Goal: Find specific page/section: Find specific page/section

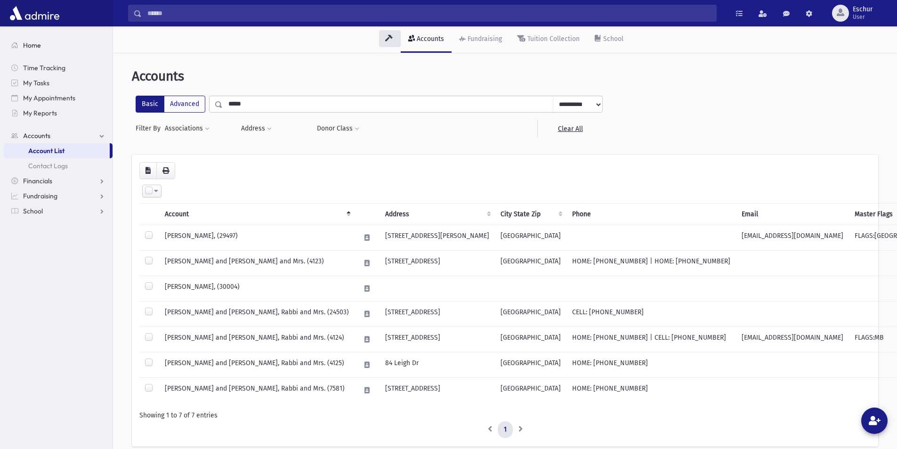
click at [27, 48] on span "Home" at bounding box center [32, 45] width 18 height 8
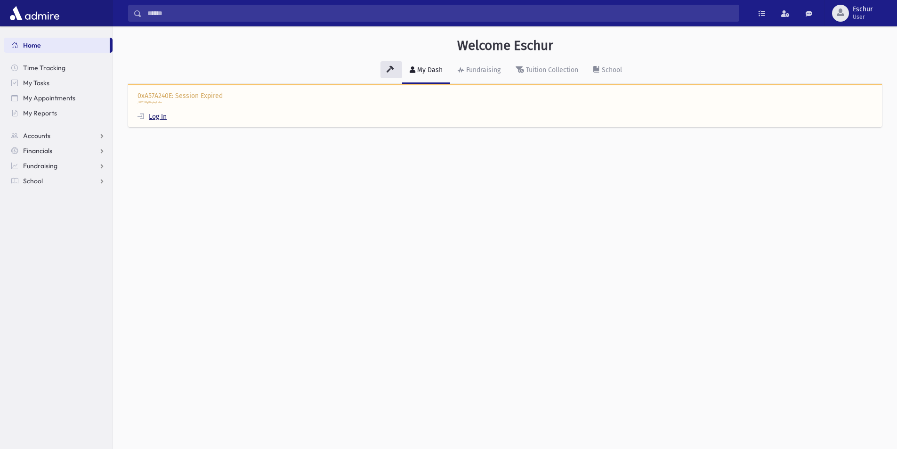
click at [155, 116] on link "Log In" at bounding box center [152, 117] width 29 height 8
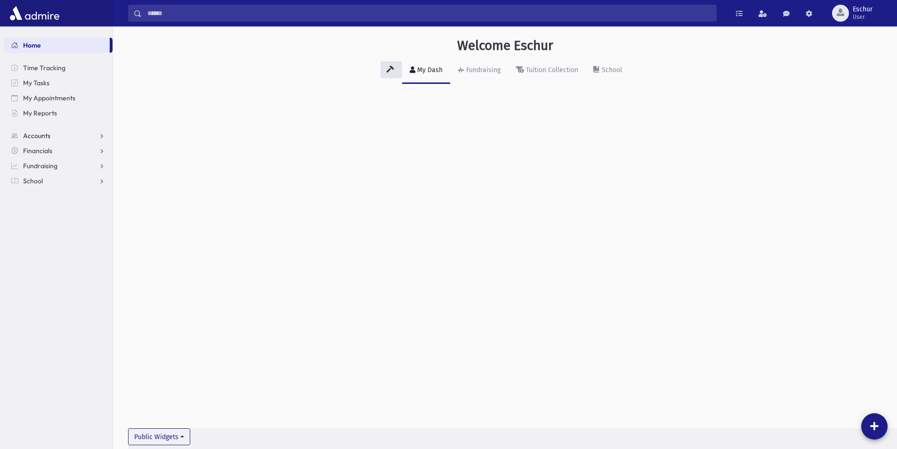
click at [57, 137] on link "Accounts" at bounding box center [58, 135] width 109 height 15
click at [85, 151] on link "Account List" at bounding box center [58, 150] width 109 height 15
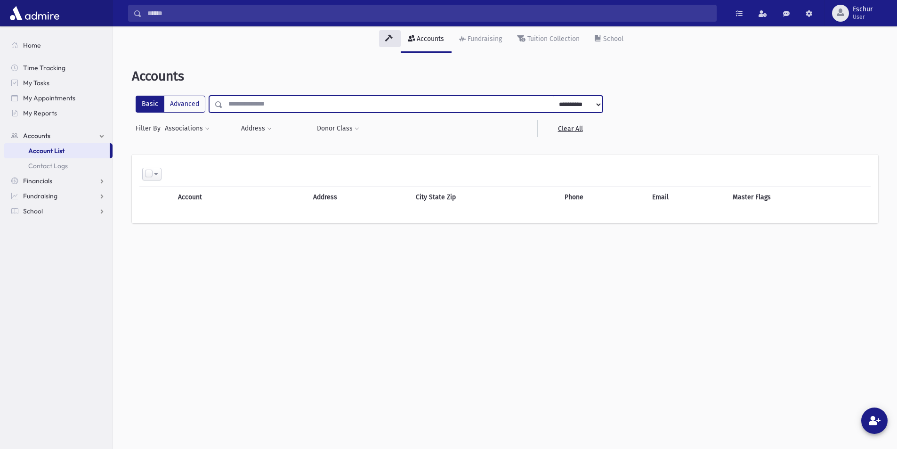
click at [357, 107] on input "text" at bounding box center [388, 104] width 331 height 17
type input "******"
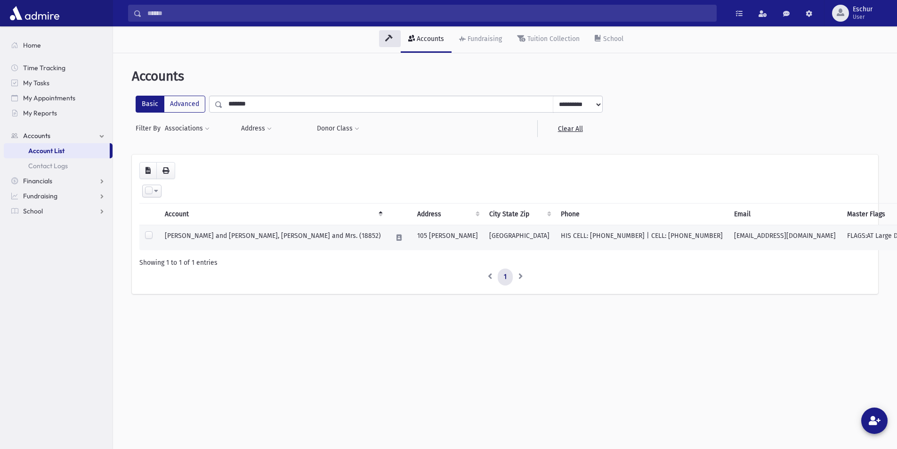
click at [264, 236] on td "DOBKIN, Ari and Hudis T, Rabbi and Mrs. (18852)" at bounding box center [273, 237] width 228 height 25
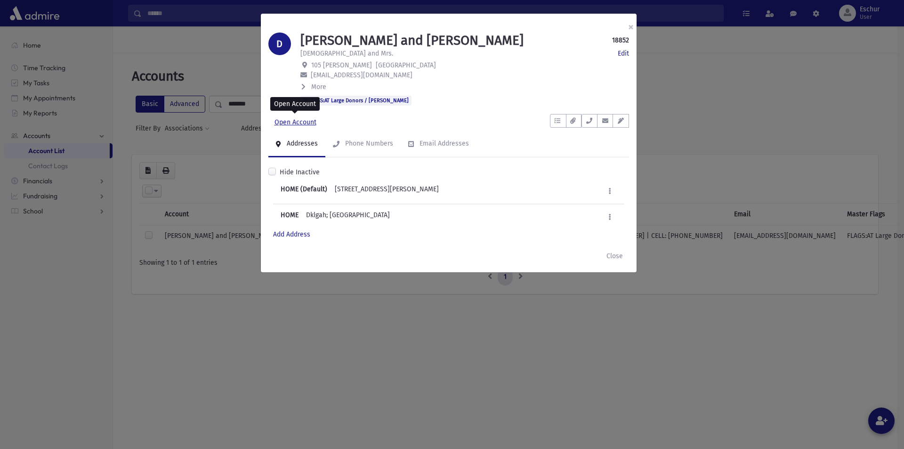
click at [306, 124] on link "Open Account" at bounding box center [296, 122] width 54 height 17
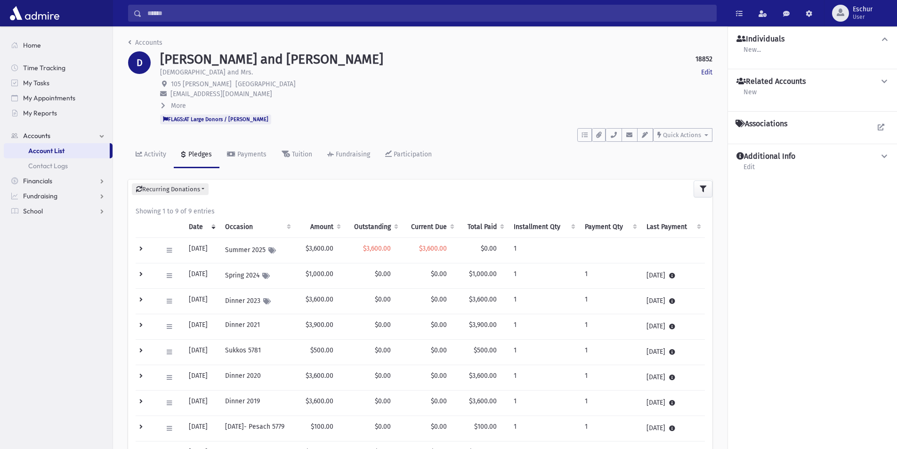
scroll to position [94, 0]
